Goal: Check status: Check status

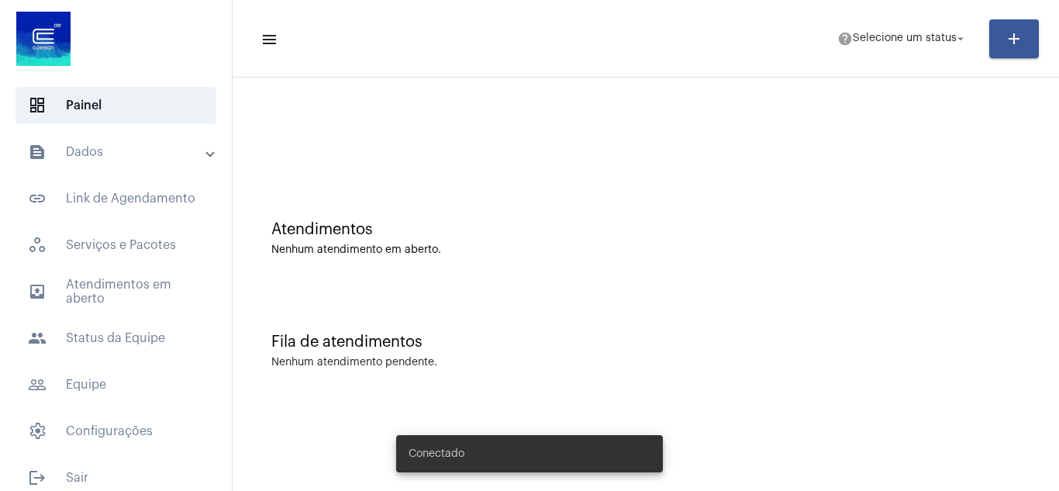
click at [167, 165] on mat-expansion-panel-header "text_snippet_outlined Dados" at bounding box center [120, 151] width 222 height 37
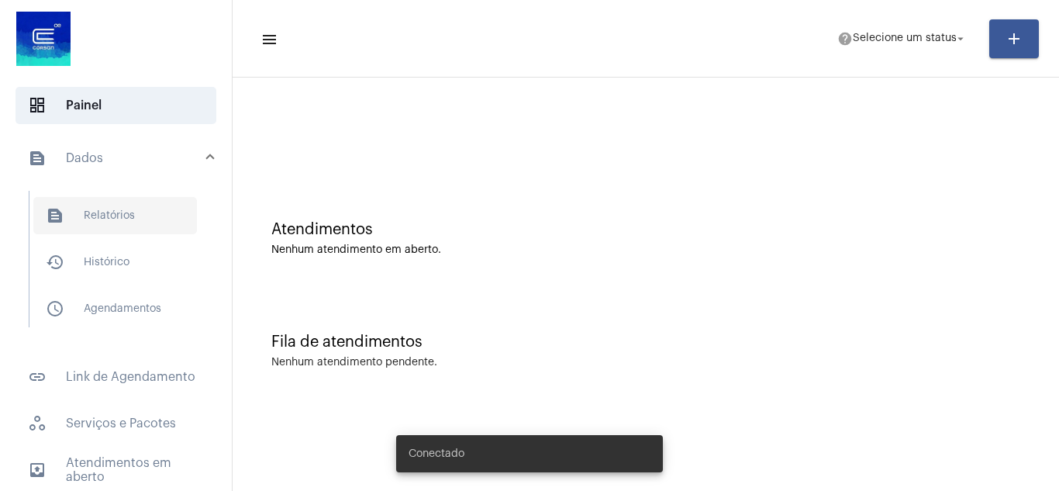
click at [175, 217] on span "text_snippet_outlined Relatórios" at bounding box center [115, 215] width 164 height 37
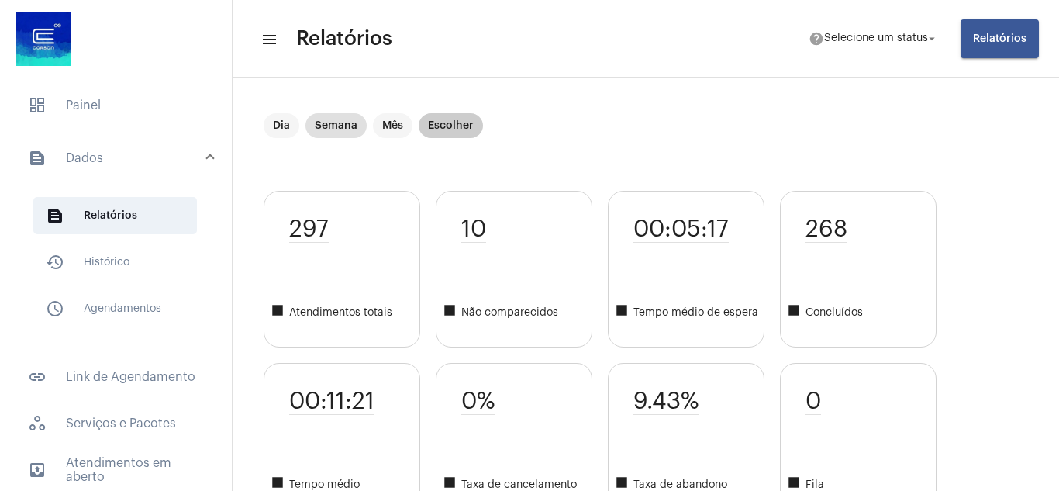
click at [431, 131] on mat-chip "Escolher" at bounding box center [450, 125] width 64 height 25
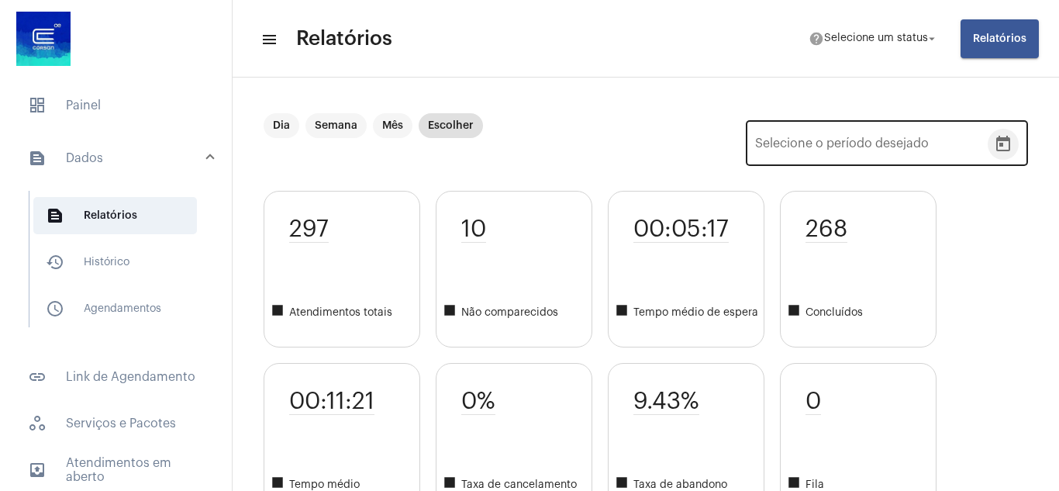
click at [994, 148] on icon "Open calendar" at bounding box center [1003, 144] width 19 height 19
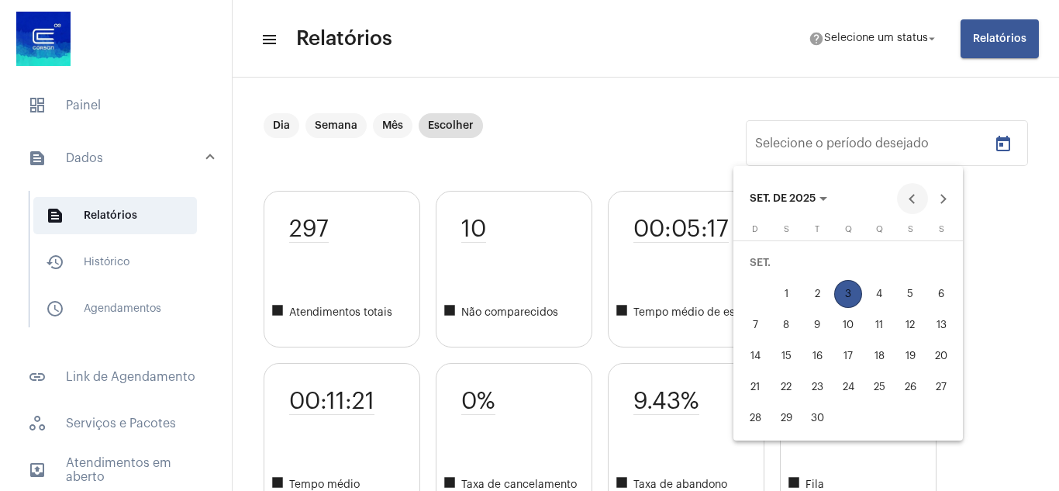
click at [911, 196] on button "Previous month" at bounding box center [912, 198] width 31 height 31
click at [904, 257] on div "1" at bounding box center [910, 263] width 28 height 28
type input "[DATE]"
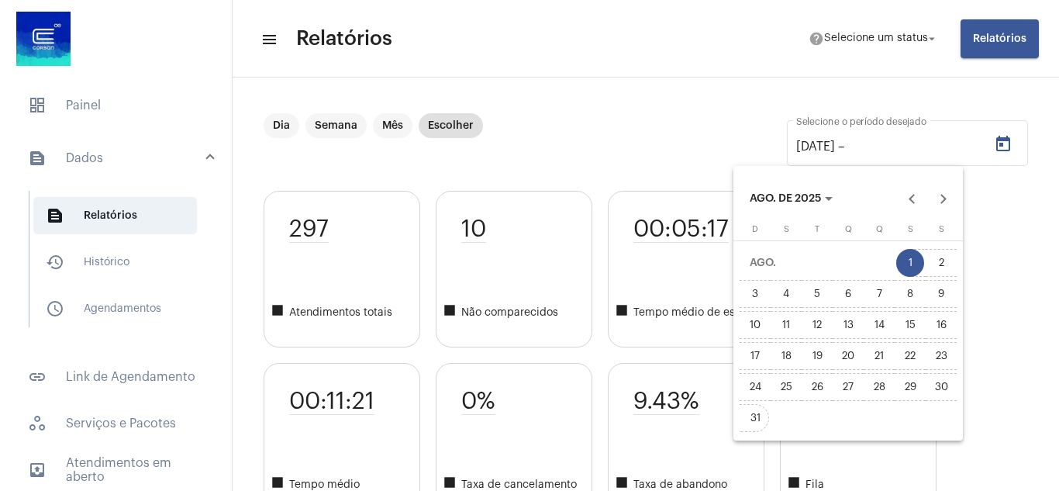
click at [759, 419] on div "31" at bounding box center [755, 418] width 28 height 28
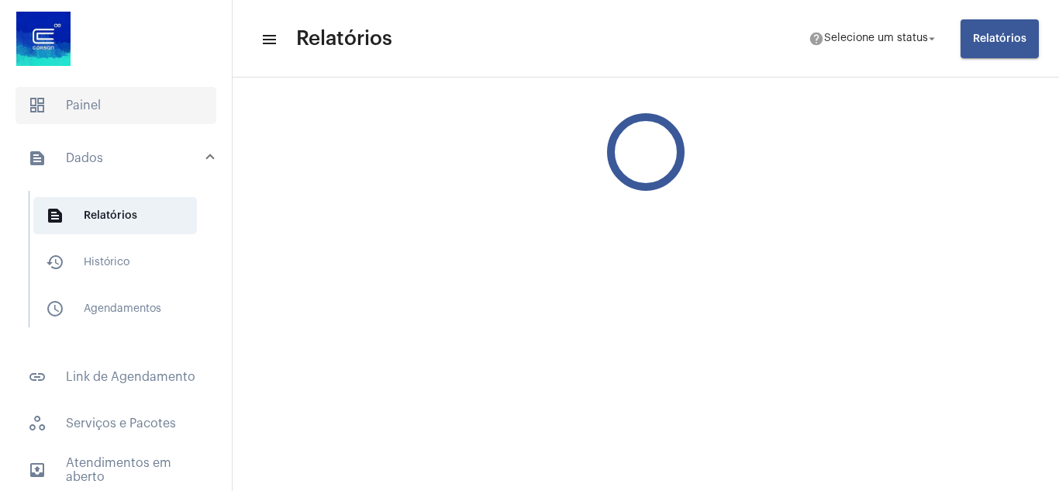
click at [141, 109] on span "dashboard Painel" at bounding box center [115, 105] width 201 height 37
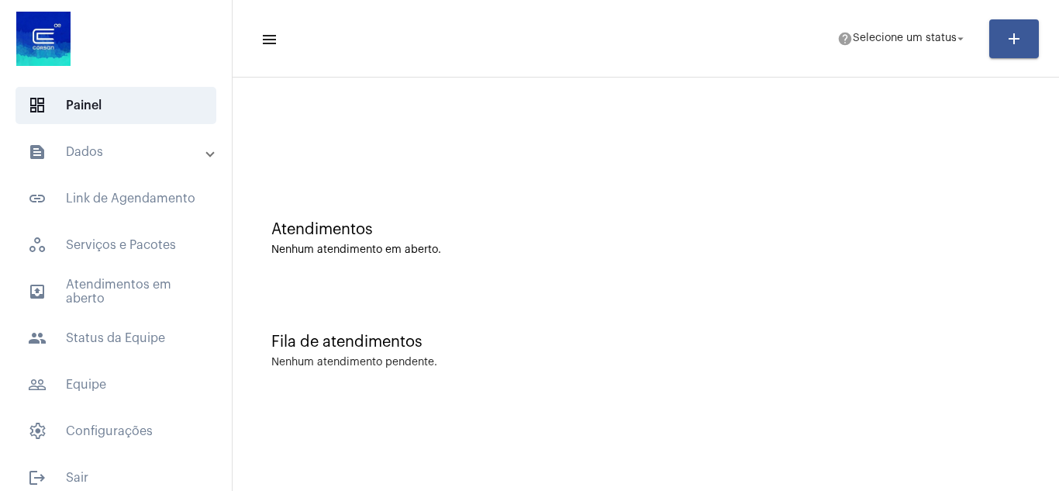
click at [119, 161] on mat-expansion-panel-header "text_snippet_outlined Dados" at bounding box center [120, 151] width 222 height 37
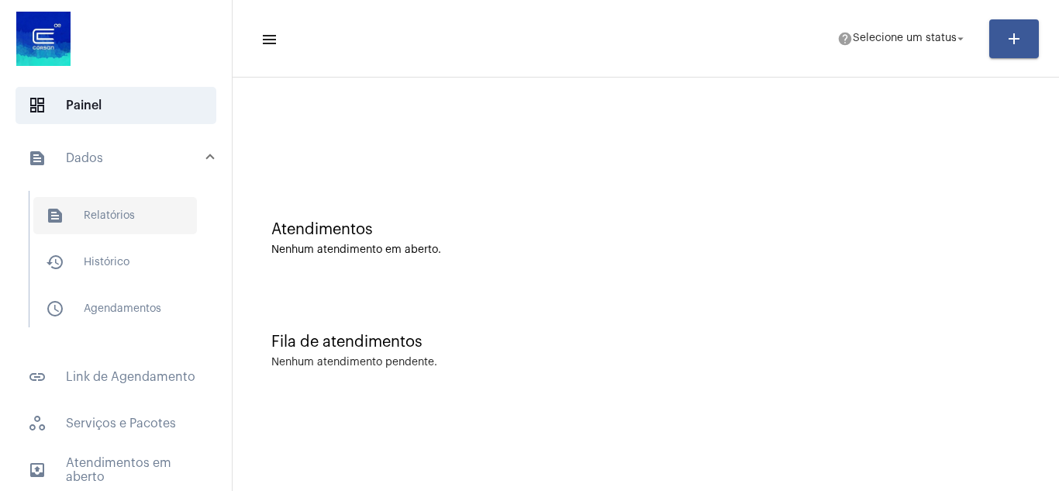
click at [136, 227] on span "text_snippet_outlined Relatórios" at bounding box center [115, 215] width 164 height 37
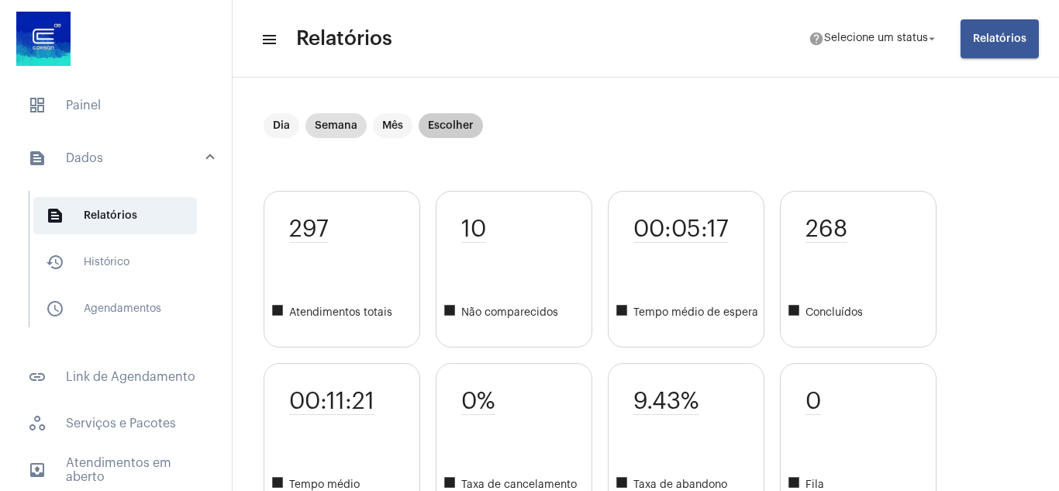
click at [466, 120] on mat-chip "Escolher" at bounding box center [450, 125] width 64 height 25
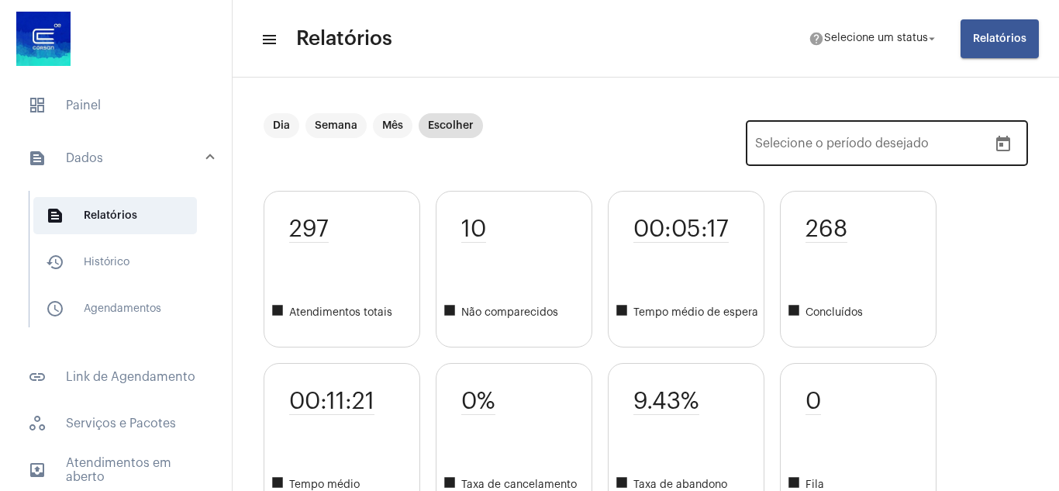
click at [996, 139] on icon "Open calendar" at bounding box center [1003, 143] width 14 height 15
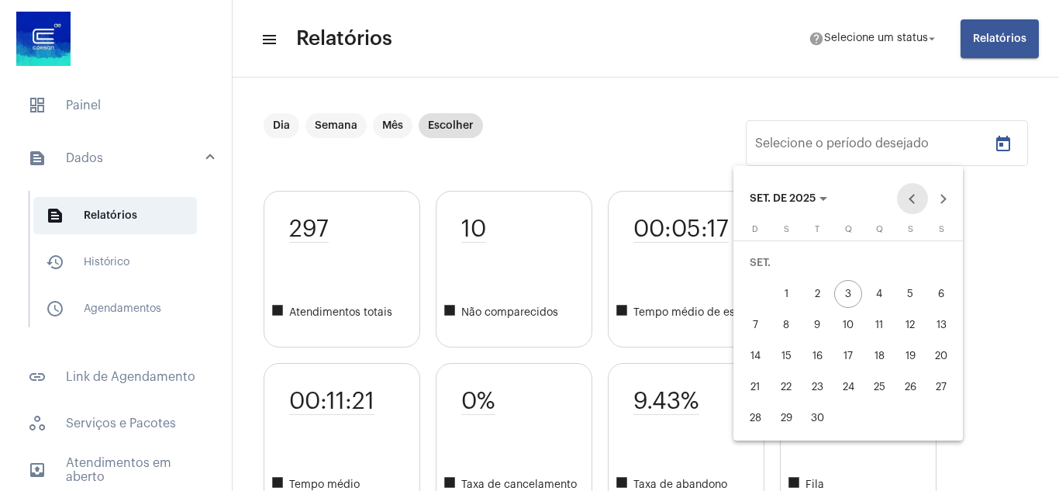
click at [903, 195] on button "Previous month" at bounding box center [912, 198] width 31 height 31
click at [928, 255] on button "2" at bounding box center [940, 262] width 31 height 31
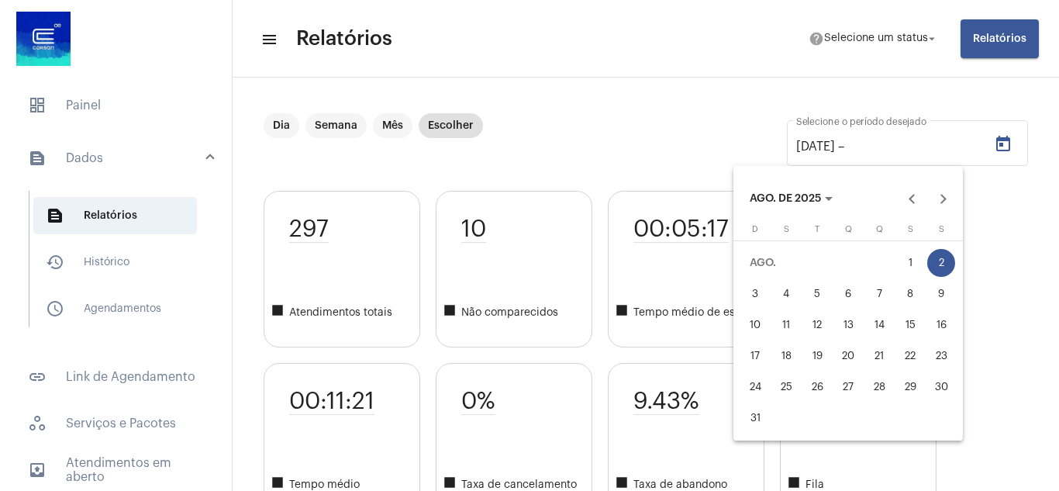
click at [911, 259] on div "1" at bounding box center [910, 263] width 28 height 28
type input "[DATE]"
click at [761, 419] on div "31" at bounding box center [755, 418] width 28 height 28
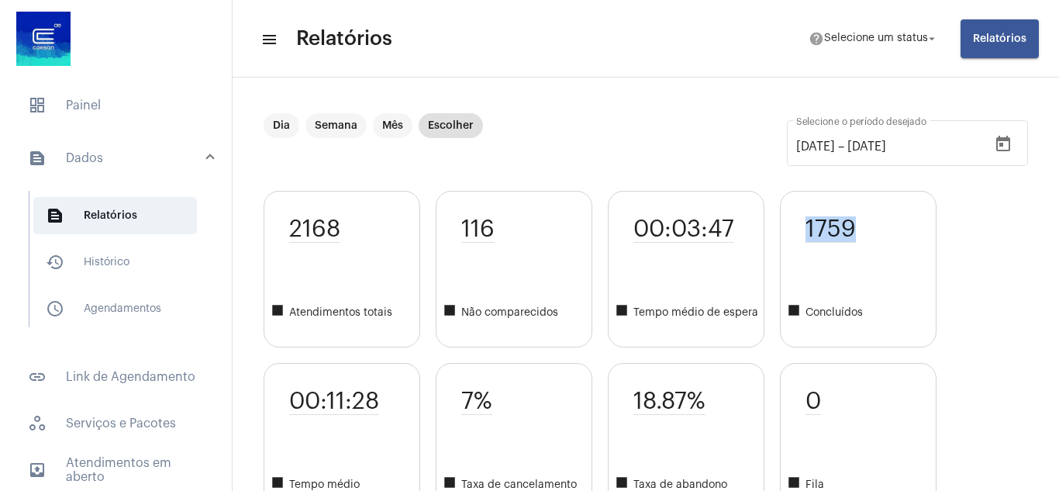
drag, startPoint x: 808, startPoint y: 231, endPoint x: 867, endPoint y: 222, distance: 59.6
click at [867, 222] on div "1759 square Concluídos" at bounding box center [858, 269] width 157 height 157
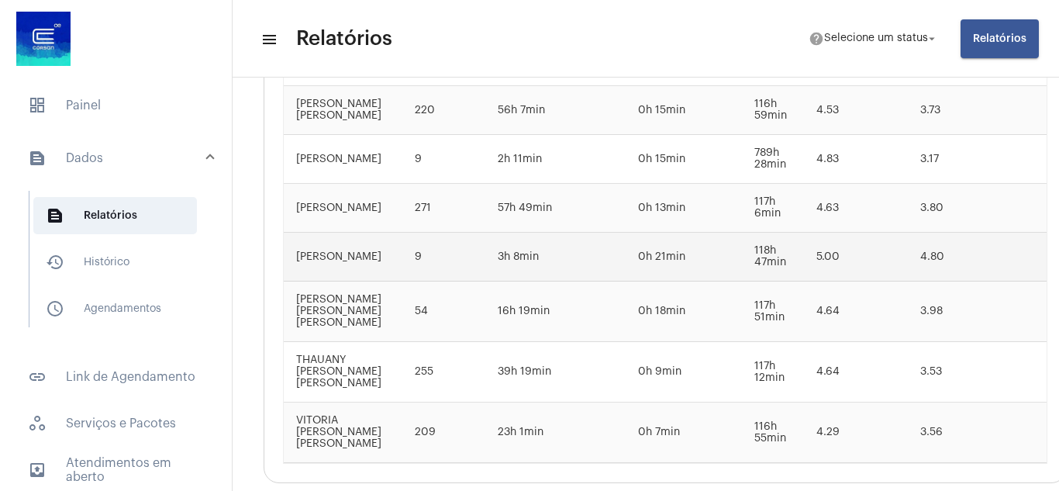
scroll to position [2841, 0]
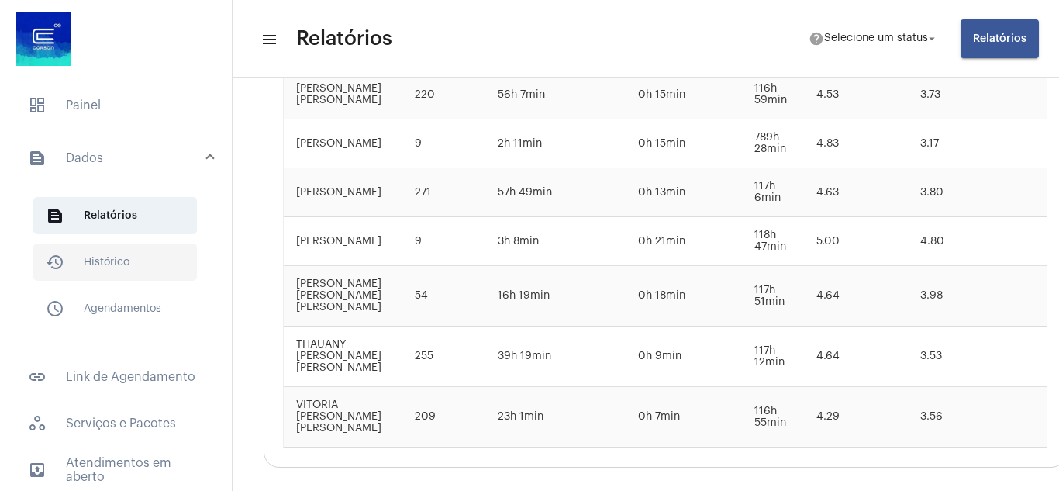
click at [119, 258] on span "history_outlined Histórico" at bounding box center [115, 261] width 164 height 37
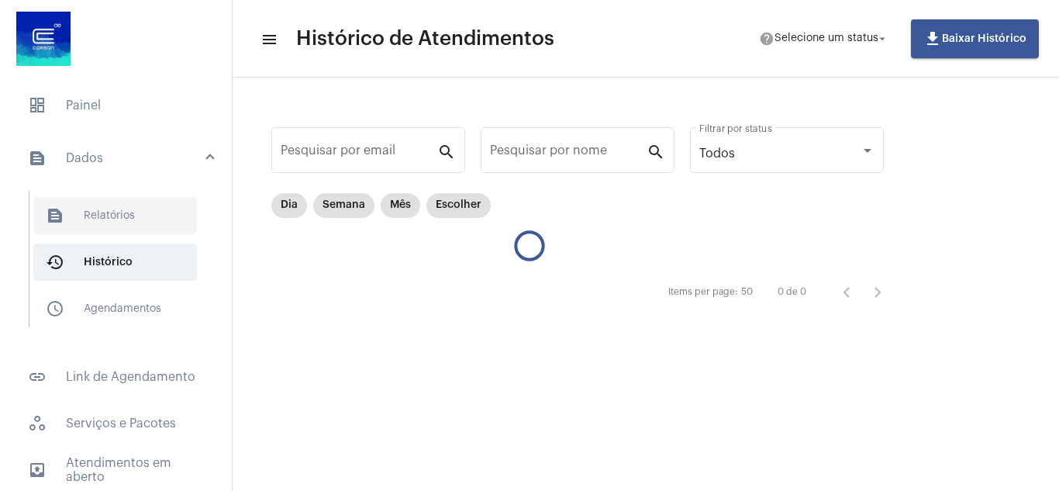
click at [121, 214] on span "text_snippet_outlined Relatórios" at bounding box center [115, 215] width 164 height 37
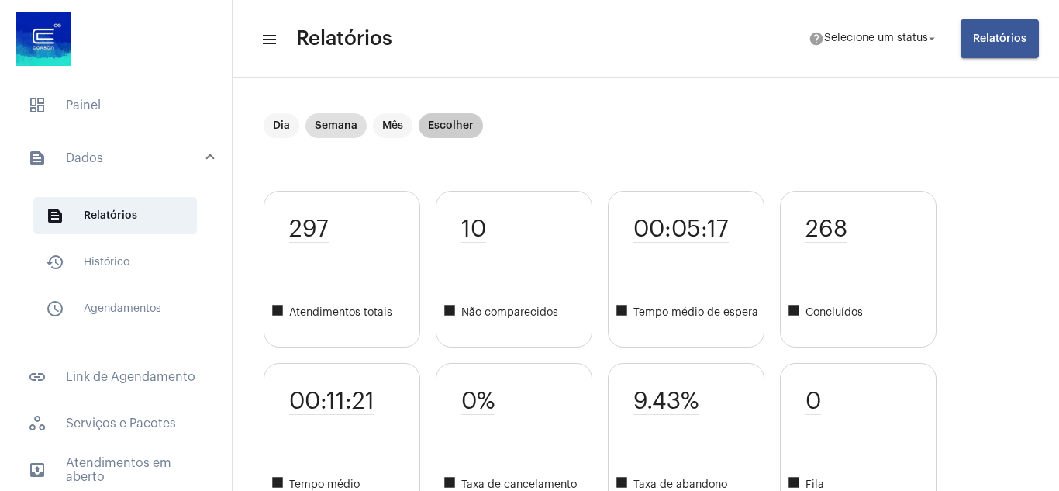
click at [463, 128] on mat-chip "Escolher" at bounding box center [450, 125] width 64 height 25
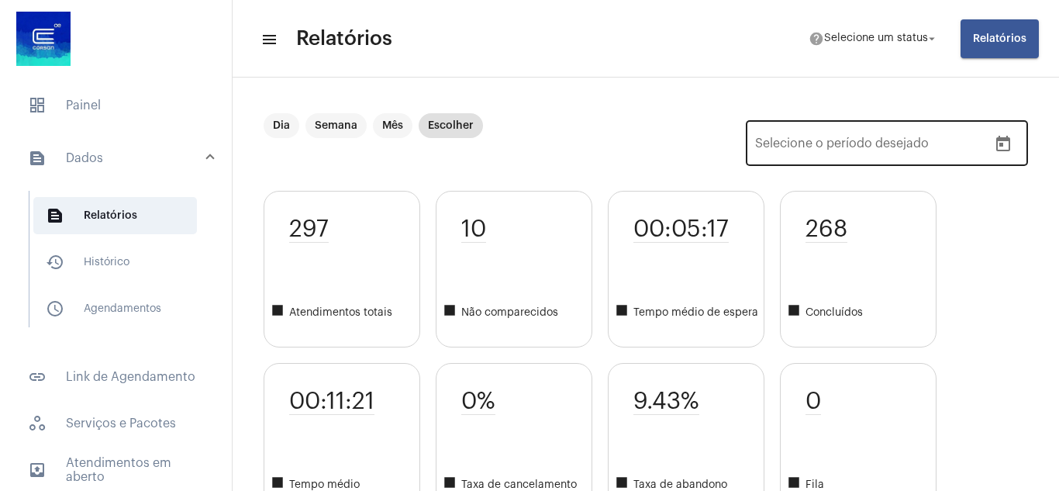
click at [996, 147] on icon "Open calendar" at bounding box center [1003, 144] width 19 height 19
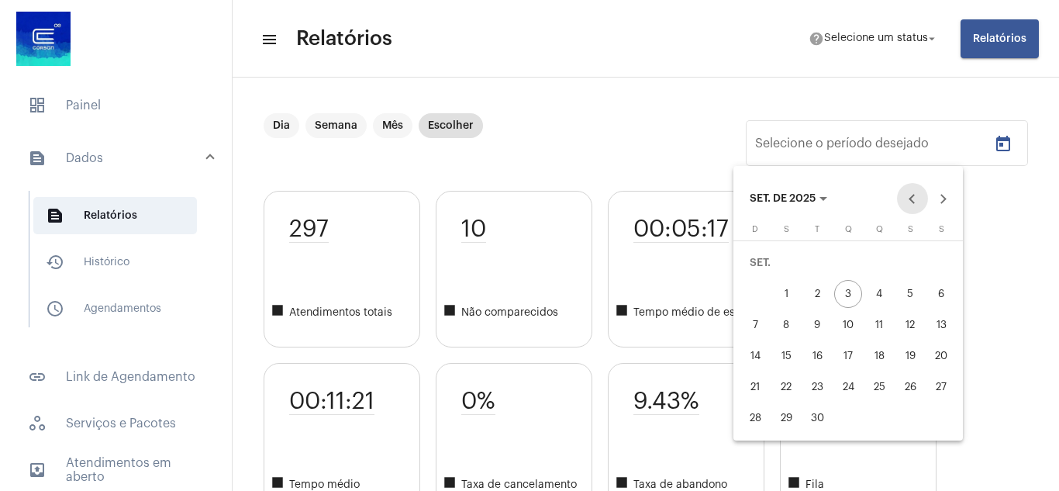
click at [904, 199] on button "Previous month" at bounding box center [912, 198] width 31 height 31
click at [903, 263] on div "1" at bounding box center [910, 263] width 28 height 28
type input "[DATE]"
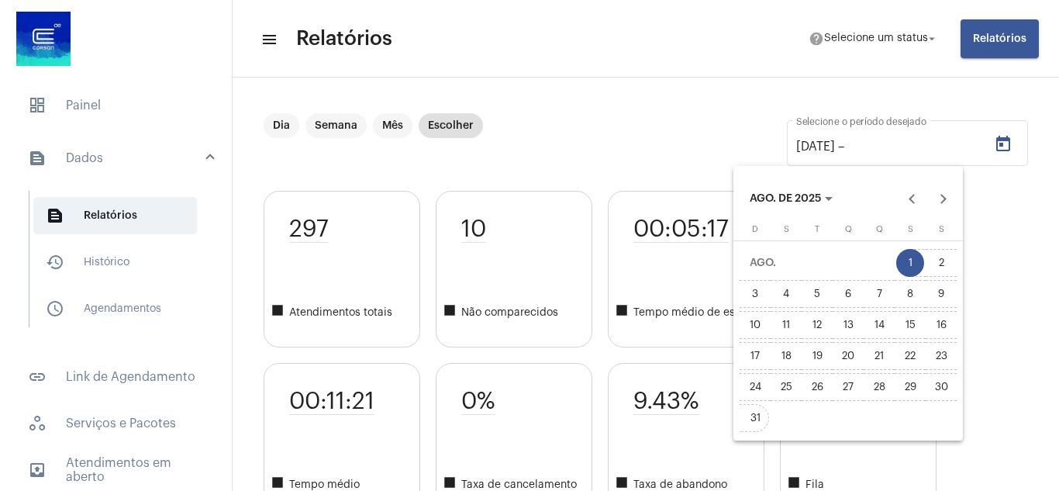
click at [766, 414] on div "31" at bounding box center [755, 418] width 28 height 28
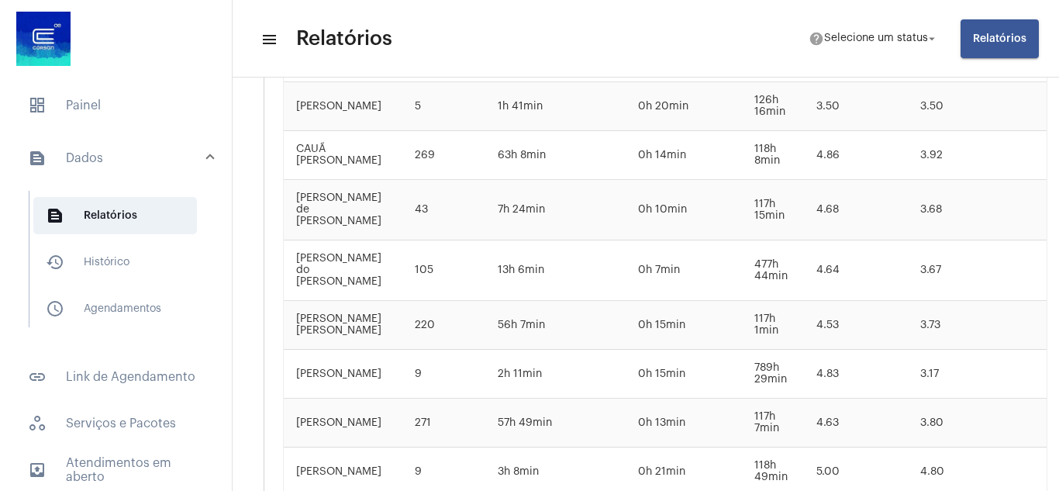
scroll to position [2635, 0]
